Goal: Task Accomplishment & Management: Use online tool/utility

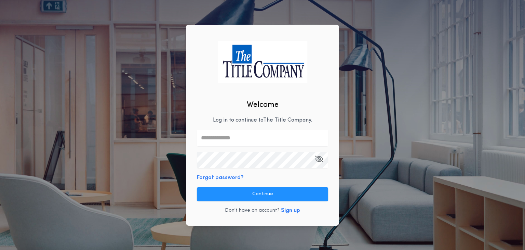
click at [245, 141] on input "text" at bounding box center [262, 138] width 131 height 16
type input "**********"
click at [293, 209] on button "Sign up" at bounding box center [290, 210] width 19 height 8
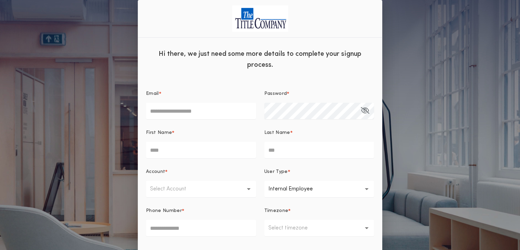
click at [190, 107] on input "Email *" at bounding box center [201, 111] width 110 height 16
type input "**********"
click at [197, 156] on input "First Name *" at bounding box center [201, 150] width 110 height 16
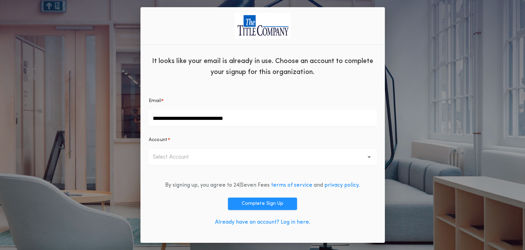
click at [244, 156] on button "Select Account" at bounding box center [263, 157] width 228 height 16
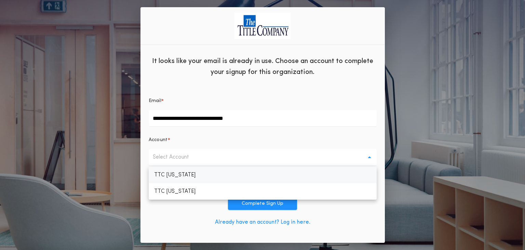
click at [226, 173] on p "TTC [US_STATE]" at bounding box center [263, 175] width 228 height 16
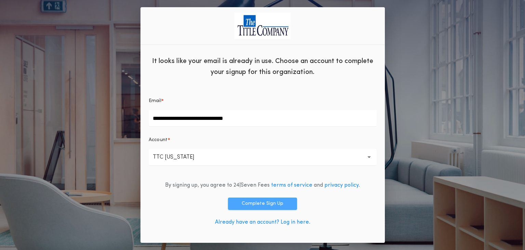
click at [274, 199] on button "Complete Sign Up" at bounding box center [262, 203] width 69 height 12
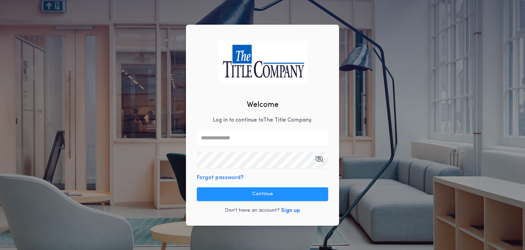
click at [234, 139] on input "text" at bounding box center [262, 138] width 131 height 16
type input "**********"
click at [232, 177] on button "Forgot password?" at bounding box center [220, 177] width 47 height 8
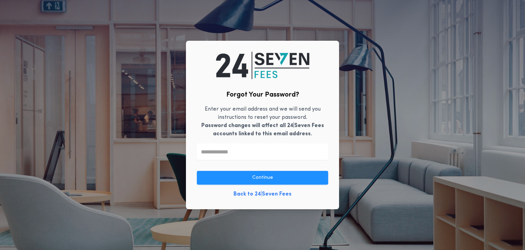
click at [234, 154] on input "text" at bounding box center [262, 151] width 131 height 16
type input "**********"
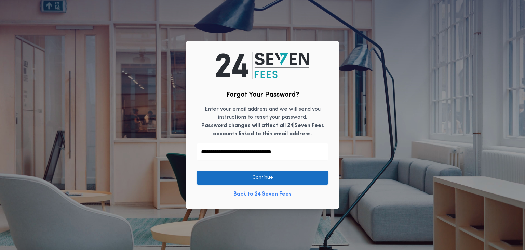
click at [256, 175] on button "Continue" at bounding box center [262, 178] width 131 height 14
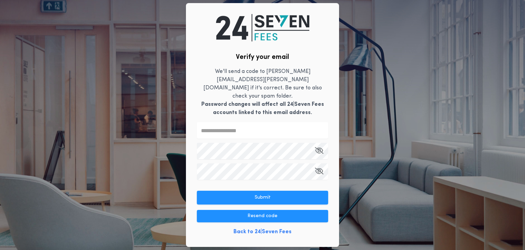
click at [261, 128] on input "text" at bounding box center [262, 130] width 131 height 16
paste input "******"
type input "******"
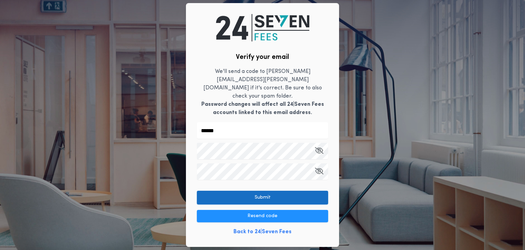
click at [235, 195] on button "Submit" at bounding box center [262, 197] width 131 height 14
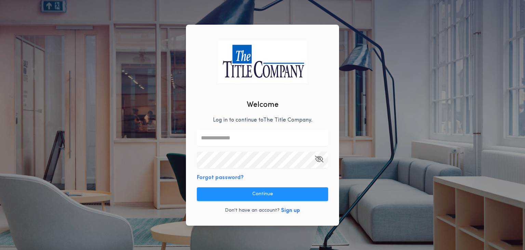
click at [271, 138] on input "text" at bounding box center [262, 138] width 131 height 16
type input "**********"
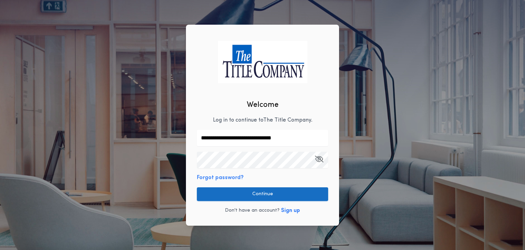
click at [255, 194] on button "Continue" at bounding box center [262, 194] width 131 height 14
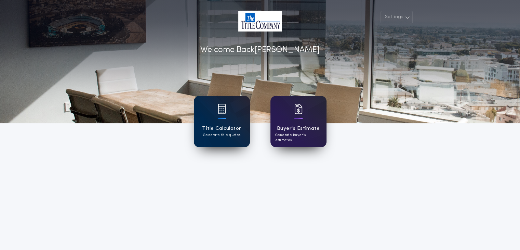
click at [206, 140] on div "Title Calculator Generate title quotes" at bounding box center [222, 121] width 56 height 51
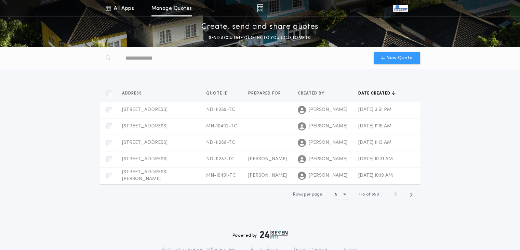
click at [399, 59] on span "New Quote" at bounding box center [399, 57] width 26 height 7
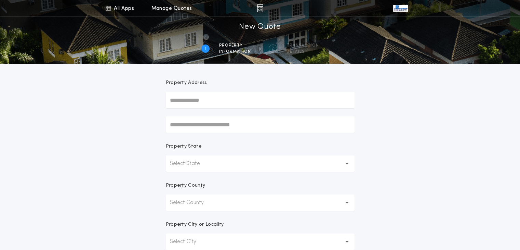
scroll to position [68, 0]
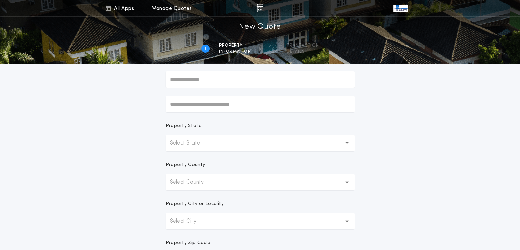
click at [209, 146] on p "Select State" at bounding box center [190, 143] width 41 height 8
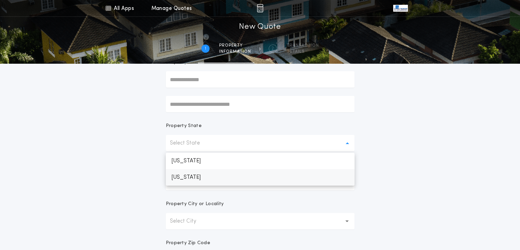
click at [220, 178] on p "[US_STATE]" at bounding box center [260, 177] width 189 height 16
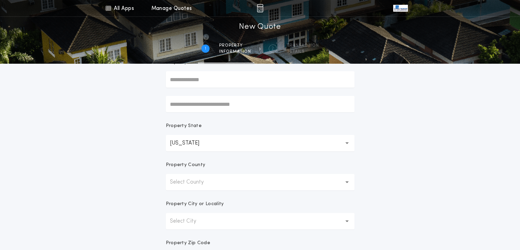
scroll to position [103, 0]
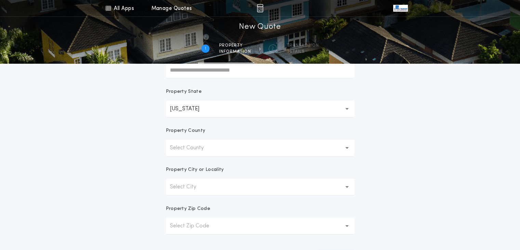
click at [207, 151] on p "Select County" at bounding box center [192, 148] width 45 height 8
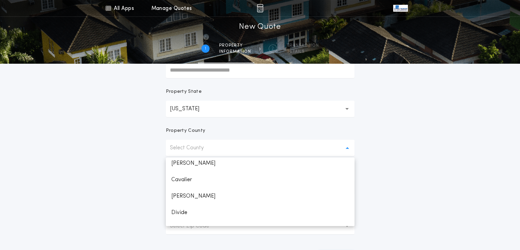
scroll to position [137, 0]
click at [203, 162] on p "[PERSON_NAME]" at bounding box center [260, 160] width 189 height 16
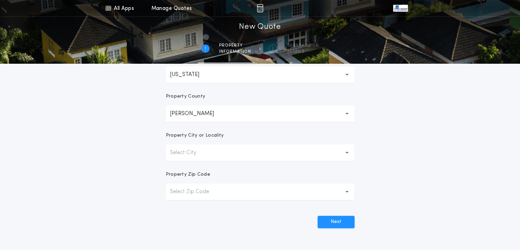
click at [205, 155] on p "Select City" at bounding box center [188, 152] width 37 height 8
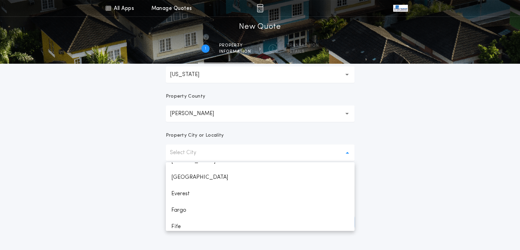
scroll to position [274, 0]
click at [207, 175] on p "Fargo" at bounding box center [260, 176] width 189 height 16
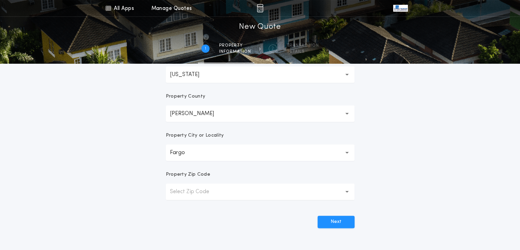
click at [225, 191] on button "Select Zip Code" at bounding box center [260, 191] width 189 height 16
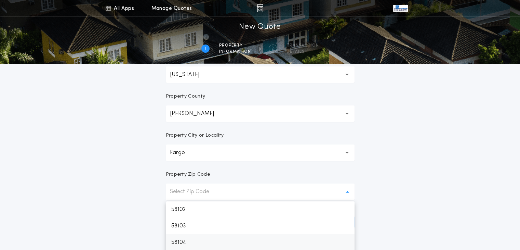
scroll to position [137, 0]
click at [223, 241] on p "58104" at bounding box center [260, 241] width 189 height 16
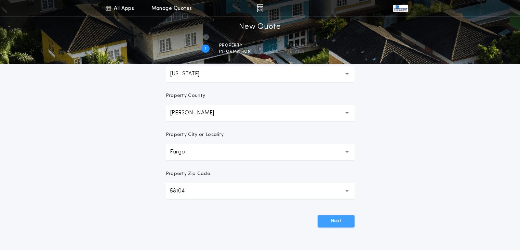
click at [332, 224] on button "Next" at bounding box center [336, 221] width 37 height 12
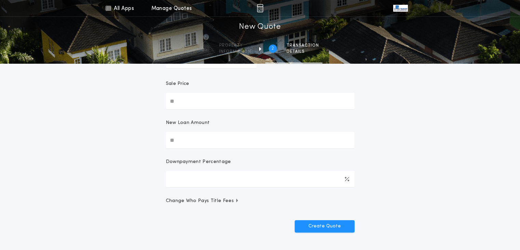
scroll to position [0, 0]
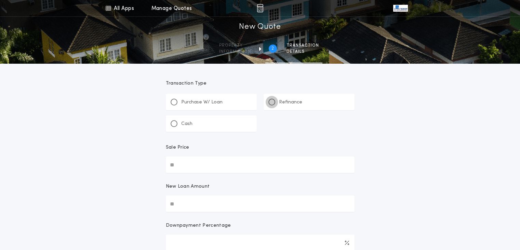
click at [274, 102] on div at bounding box center [271, 101] width 7 height 7
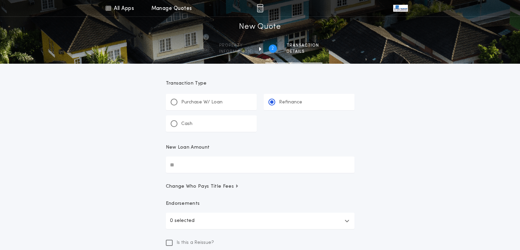
click at [190, 166] on input "New Loan Amount" at bounding box center [260, 164] width 189 height 16
type input "********"
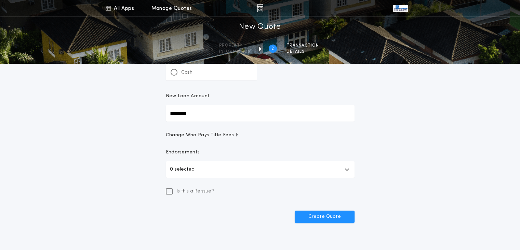
scroll to position [68, 0]
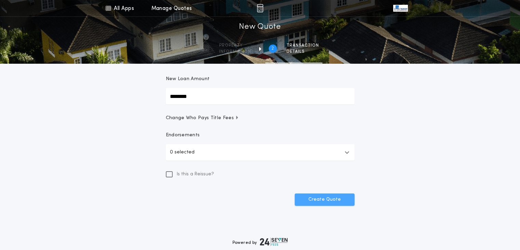
click at [337, 201] on button "Create Quote" at bounding box center [325, 199] width 60 height 12
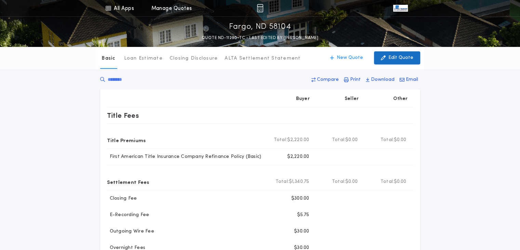
click at [402, 56] on p "Edit Quote" at bounding box center [400, 57] width 25 height 7
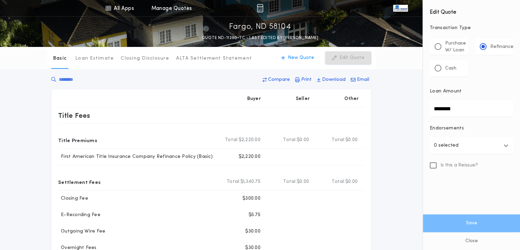
click at [407, 186] on div "Basic Loan Estimate Closing Disclosure ALTA Settlement Statement Basic New Quot…" at bounding box center [260, 243] width 520 height 392
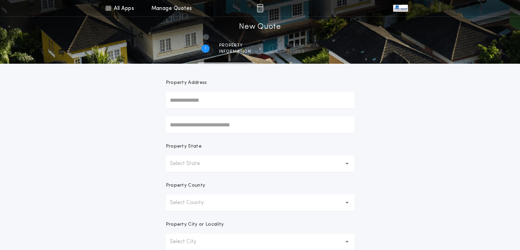
scroll to position [103, 0]
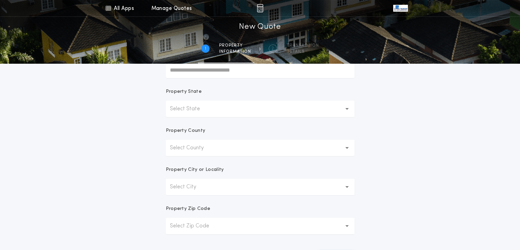
click at [203, 110] on p "Select State" at bounding box center [190, 109] width 41 height 8
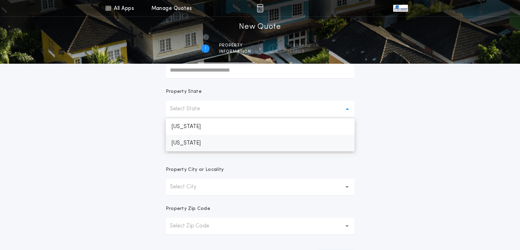
click at [217, 143] on p "[US_STATE]" at bounding box center [260, 143] width 189 height 16
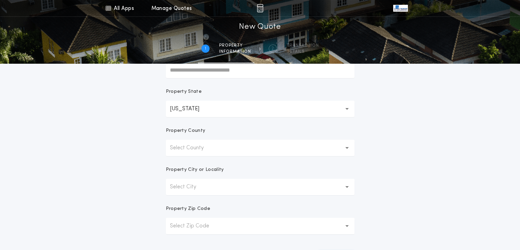
click at [218, 145] on button "Select County" at bounding box center [260, 147] width 189 height 16
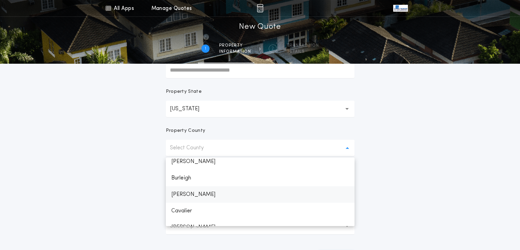
click at [223, 193] on p "[PERSON_NAME]" at bounding box center [260, 194] width 189 height 16
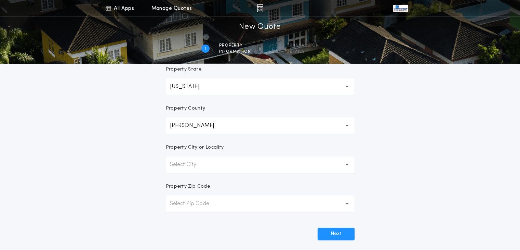
scroll to position [137, 0]
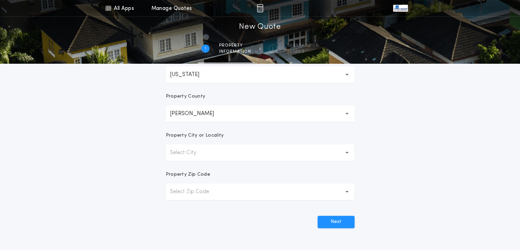
click at [210, 156] on button "Select City" at bounding box center [260, 152] width 189 height 16
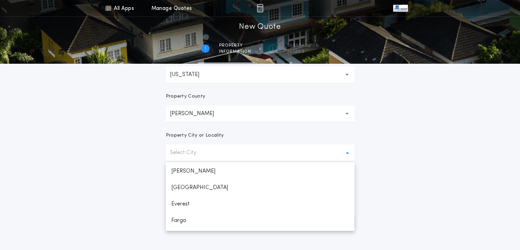
scroll to position [239, 0]
click at [208, 211] on p "Fargo" at bounding box center [260, 210] width 189 height 16
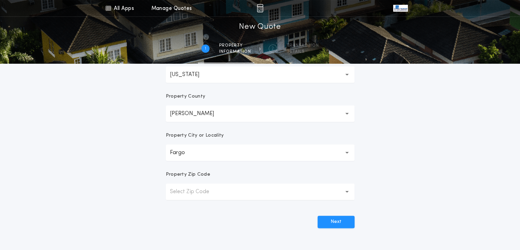
click at [217, 196] on button "Select Zip Code" at bounding box center [260, 191] width 189 height 16
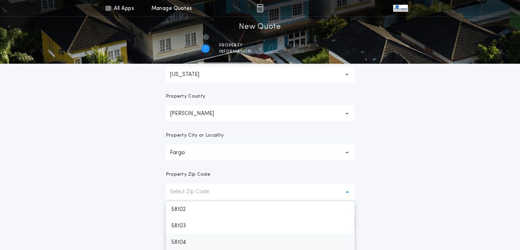
click at [228, 238] on p "58104" at bounding box center [260, 242] width 189 height 16
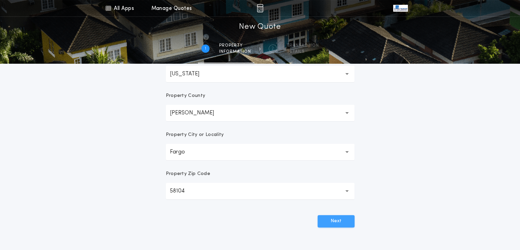
click at [335, 225] on button "Next" at bounding box center [336, 221] width 37 height 12
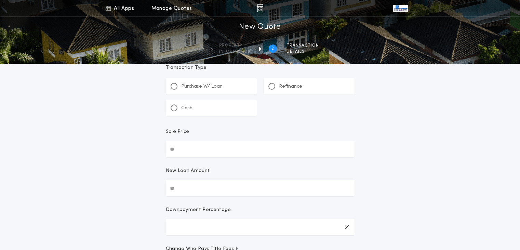
scroll to position [0, 0]
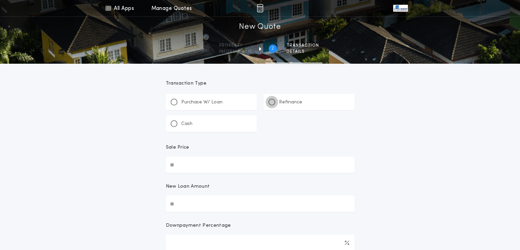
click at [272, 102] on div at bounding box center [271, 101] width 3 height 3
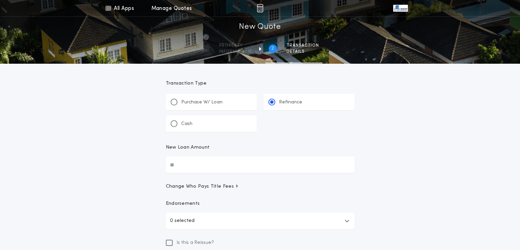
click at [192, 162] on input "New Loan Amount" at bounding box center [260, 164] width 189 height 16
type input "********"
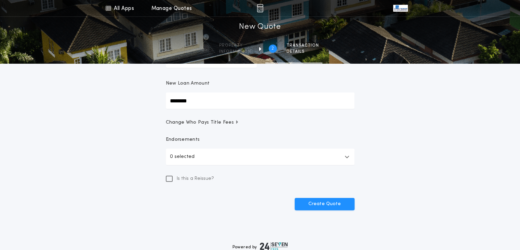
scroll to position [68, 0]
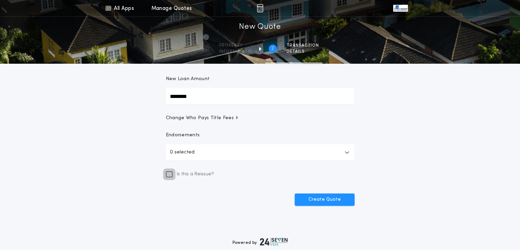
click at [169, 173] on icon at bounding box center [169, 173] width 5 height 5
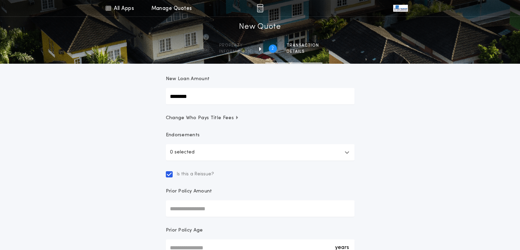
scroll to position [103, 0]
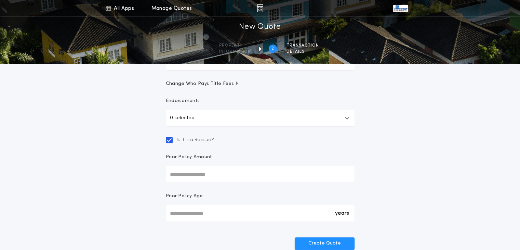
click at [213, 173] on input "Prior Policy Amount" at bounding box center [260, 174] width 189 height 16
type input "********"
type input "*"
click at [333, 244] on button "Create Quote" at bounding box center [325, 243] width 60 height 12
